Goal: Contribute content: Add original content to the website for others to see

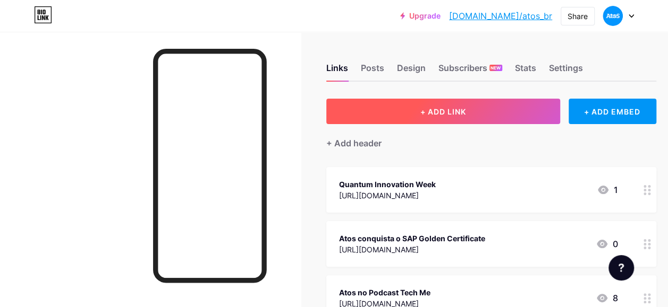
click at [434, 112] on span "+ ADD LINK" at bounding box center [443, 111] width 46 height 9
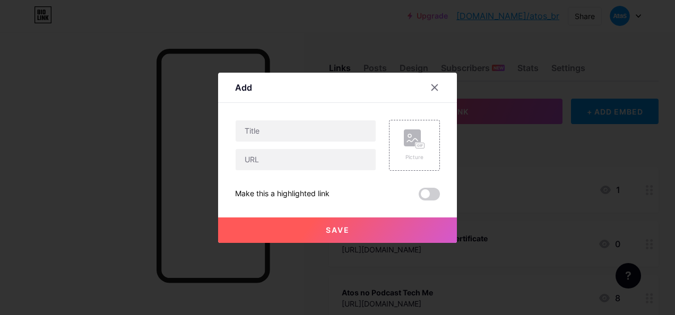
click at [267, 171] on div "Picture Make this a highlighted link Save" at bounding box center [337, 160] width 205 height 81
click at [264, 166] on input "text" at bounding box center [306, 159] width 140 height 21
paste input "[URL][DOMAIN_NAME]"
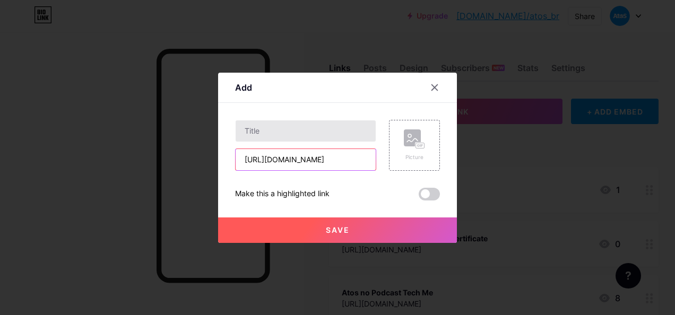
type input "[URL][DOMAIN_NAME]"
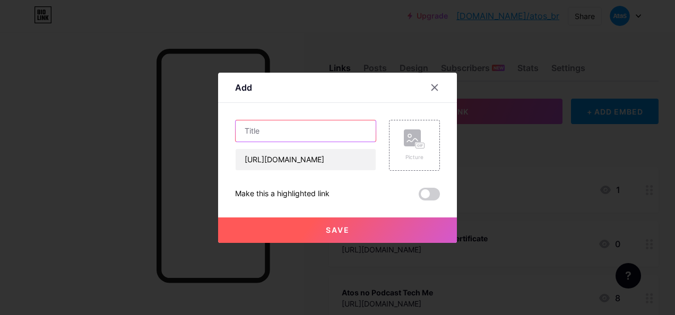
scroll to position [0, 0]
click at [260, 139] on input "text" at bounding box center [306, 131] width 140 height 21
drag, startPoint x: 307, startPoint y: 130, endPoint x: 223, endPoint y: 131, distance: 84.4
click at [223, 131] on div "Add Content YouTube Play YouTube video without leaving your page. ADD Vimeo Pla…" at bounding box center [337, 158] width 239 height 170
click at [420, 198] on span at bounding box center [429, 194] width 21 height 13
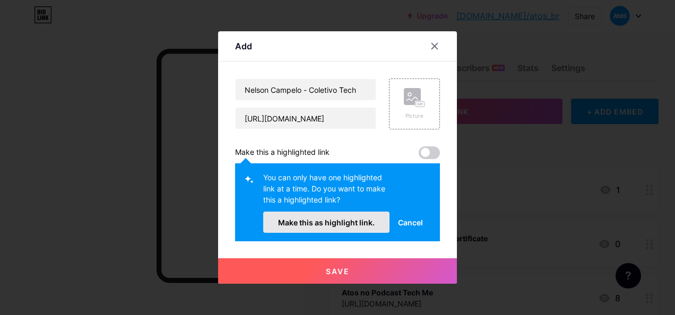
click at [339, 228] on button "Make this as highlight link." at bounding box center [326, 222] width 126 height 21
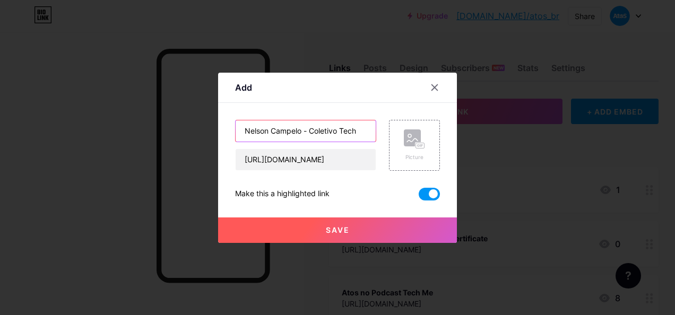
click at [273, 133] on input "Nelson Campelo - Coletivo Tech" at bounding box center [306, 131] width 140 height 21
click at [238, 129] on input "Nelson Campelo - Coletivo Tech" at bounding box center [306, 131] width 140 height 21
click at [263, 134] on input "Nelson Campelo - Coletivo Tech" at bounding box center [306, 131] width 140 height 21
click at [255, 132] on input "Nelson Campelo - Coletivo Tech" at bounding box center [306, 131] width 140 height 21
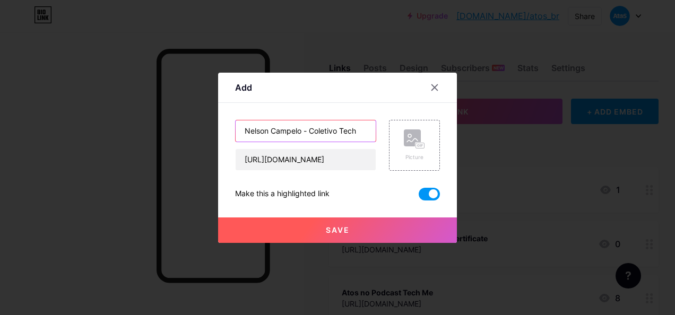
drag, startPoint x: 298, startPoint y: 132, endPoint x: 228, endPoint y: 132, distance: 69.6
click at [228, 132] on div "Add Content YouTube Play YouTube video without leaving your page. ADD Vimeo Pla…" at bounding box center [337, 158] width 239 height 170
drag, startPoint x: 320, startPoint y: 130, endPoint x: 220, endPoint y: 124, distance: 100.0
click at [220, 124] on div "Add Content YouTube Play YouTube video without leaving your page. ADD Vimeo Pla…" at bounding box center [337, 158] width 239 height 170
click at [298, 136] on input "Coletivo Tech" at bounding box center [306, 131] width 140 height 21
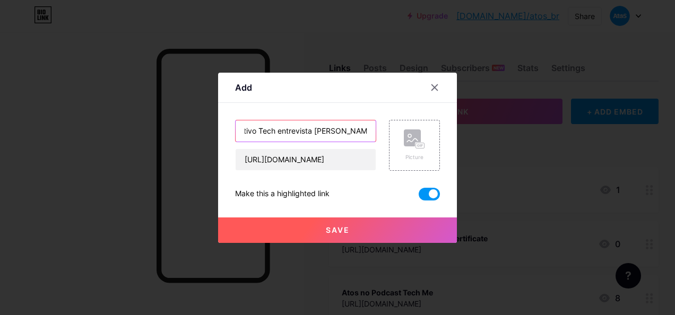
scroll to position [0, 22]
type input "Coletivo Tech entrevista [PERSON_NAME]"
click at [302, 230] on button "Save" at bounding box center [337, 230] width 239 height 25
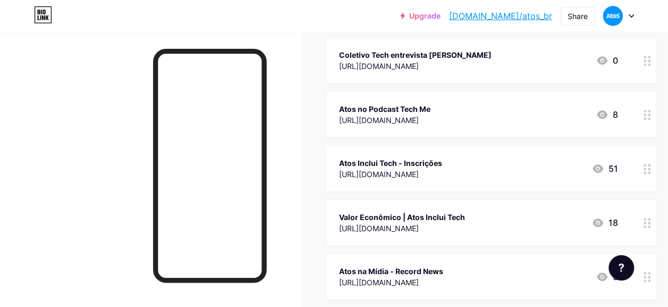
scroll to position [0, 0]
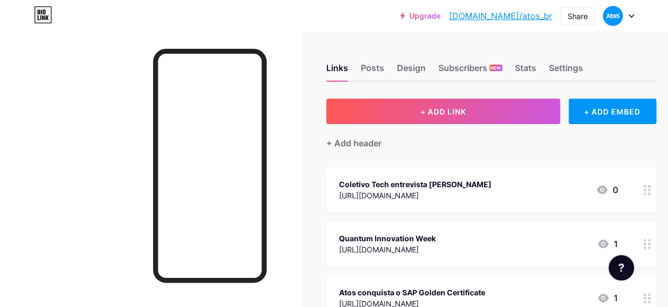
click at [653, 236] on div at bounding box center [647, 244] width 18 height 46
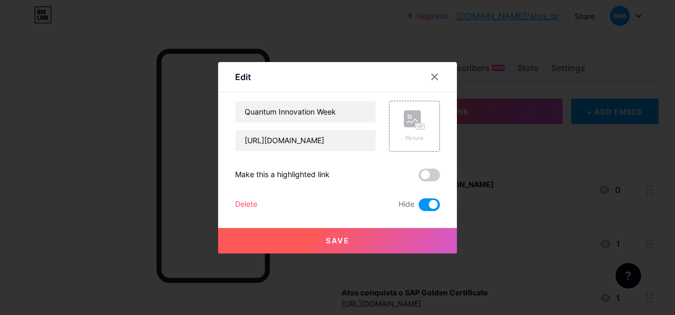
click at [250, 201] on div "Delete" at bounding box center [246, 205] width 22 height 13
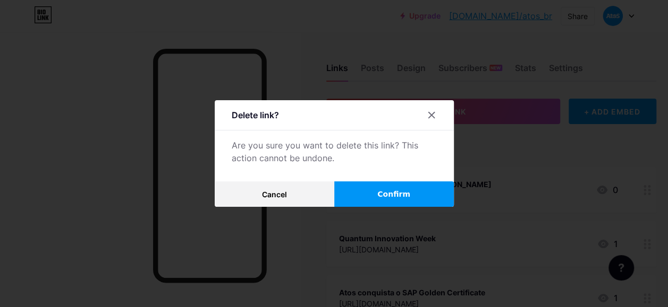
click at [397, 194] on span "Confirm" at bounding box center [393, 194] width 33 height 11
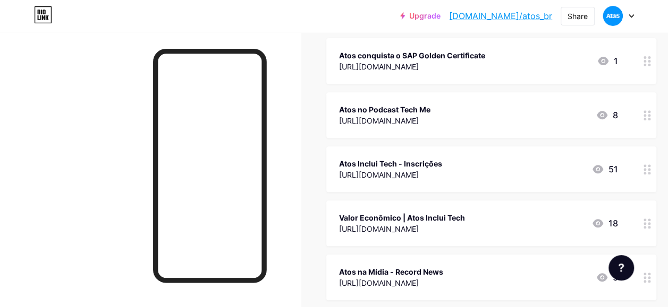
scroll to position [184, 0]
click at [603, 168] on icon at bounding box center [597, 169] width 11 height 8
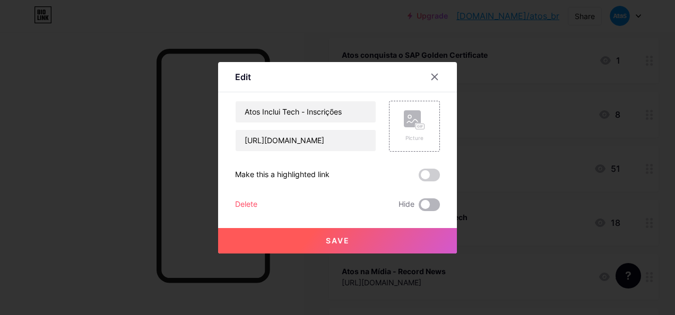
click at [419, 203] on span at bounding box center [429, 205] width 21 height 13
click at [419, 208] on input "checkbox" at bounding box center [419, 208] width 0 height 0
click at [386, 240] on button "Save" at bounding box center [337, 240] width 239 height 25
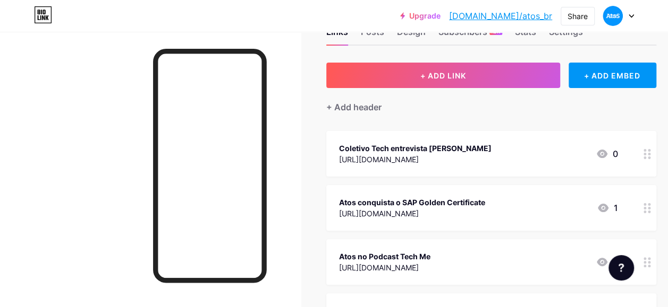
scroll to position [37, 0]
